Goal: Navigation & Orientation: Find specific page/section

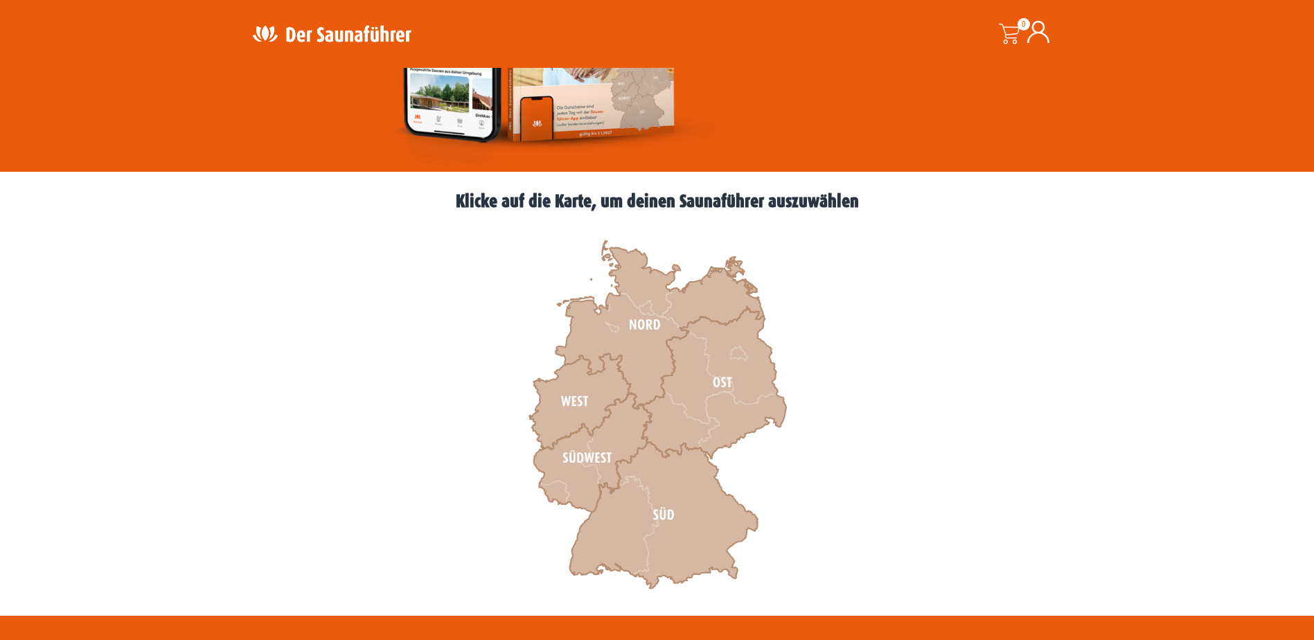
scroll to position [277, 0]
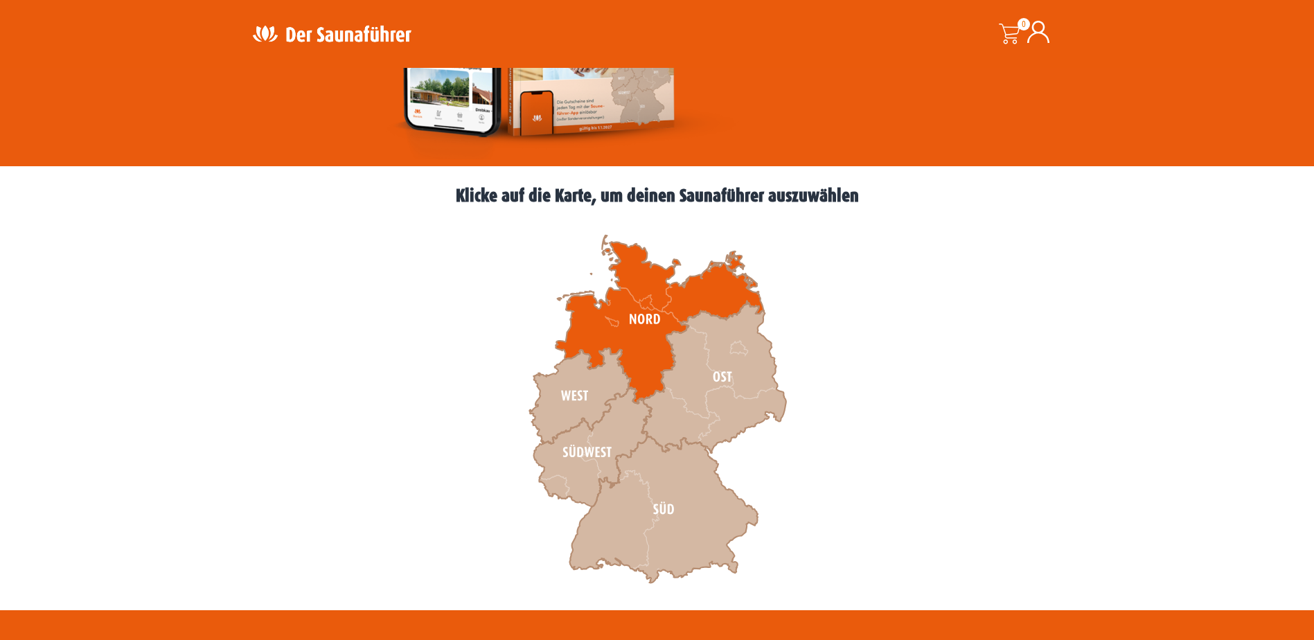
click at [650, 350] on icon at bounding box center [659, 319] width 208 height 168
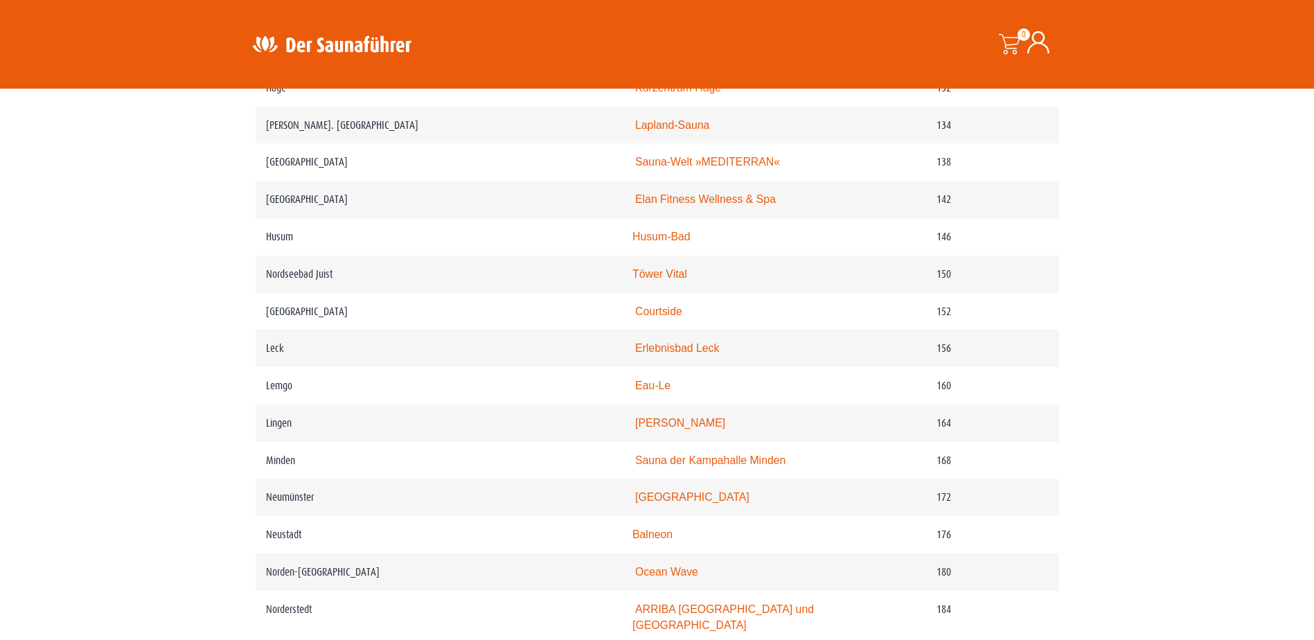
scroll to position [1870, 0]
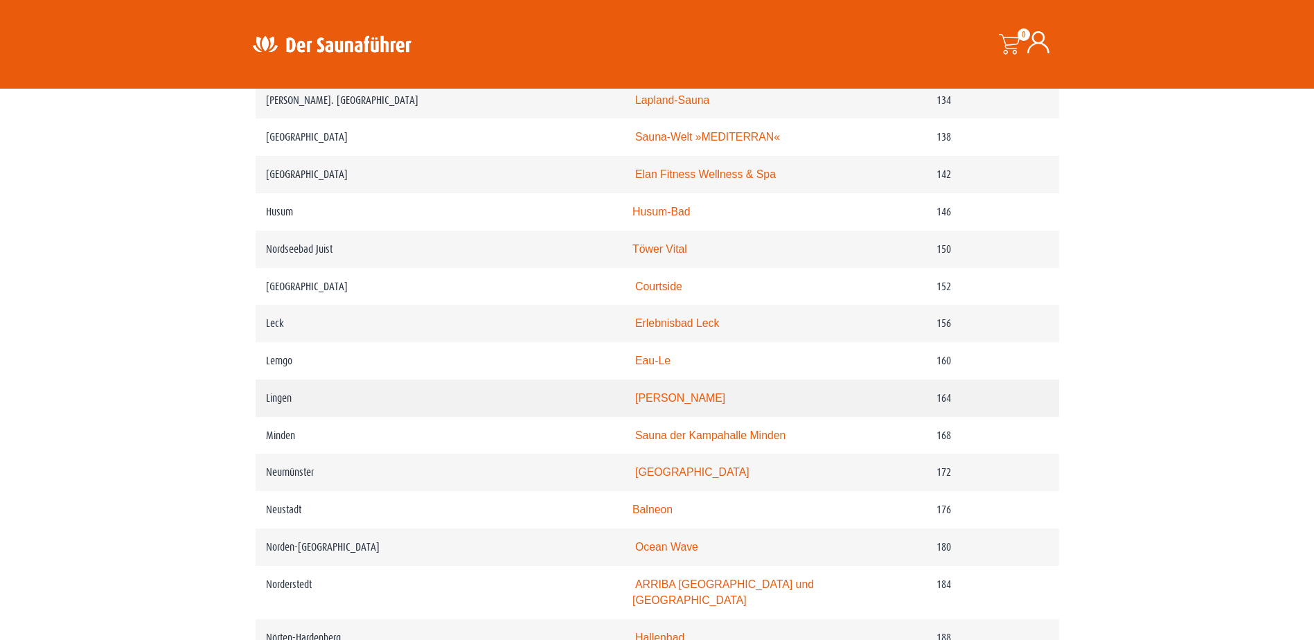
click at [683, 404] on link "Linus Lingen" at bounding box center [680, 398] width 90 height 12
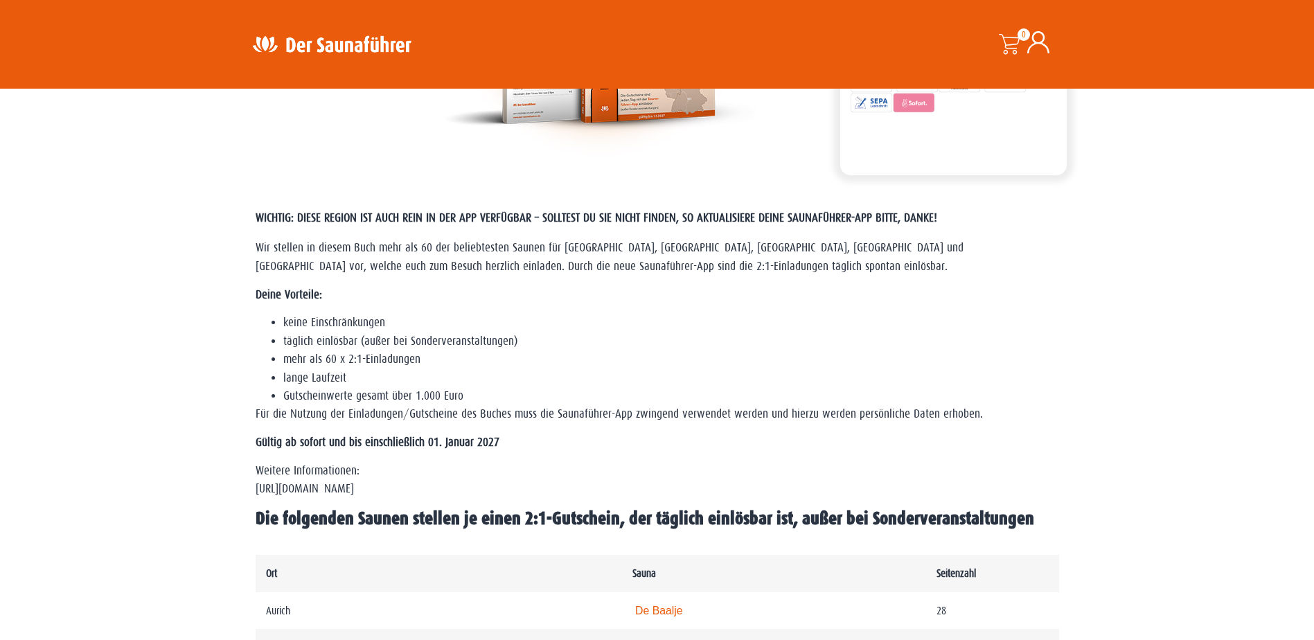
scroll to position [0, 0]
